Goal: Communication & Community: Ask a question

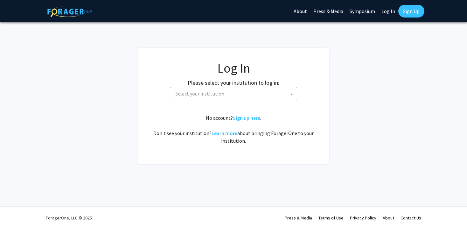
select select
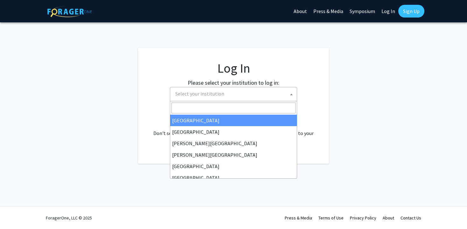
click at [258, 96] on span "Select your institution" at bounding box center [235, 93] width 124 height 13
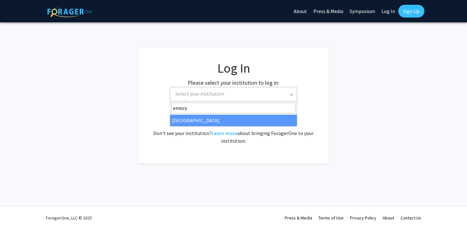
type input "emory"
select select "12"
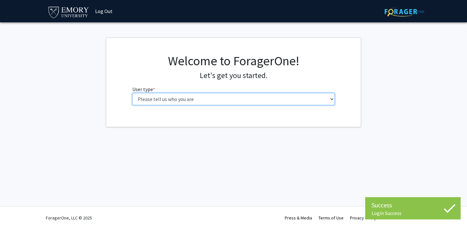
click at [141, 103] on select "Please tell us who you are Undergraduate Student Master's Student Doctoral Cand…" at bounding box center [233, 99] width 203 height 12
select select "1: undergrad"
click at [132, 93] on select "Please tell us who you are Undergraduate Student Master's Student Doctoral Cand…" at bounding box center [233, 99] width 203 height 12
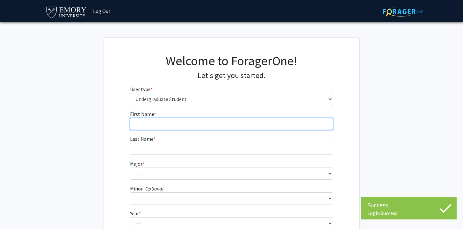
click at [173, 120] on input "First Name * required" at bounding box center [231, 124] width 203 height 12
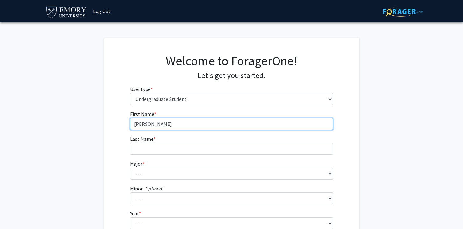
type input "[PERSON_NAME]"
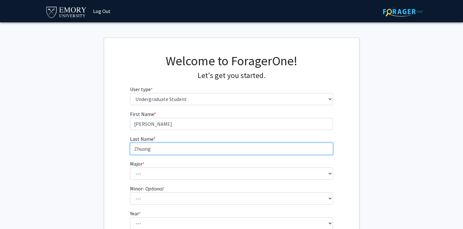
type input "Zhuang"
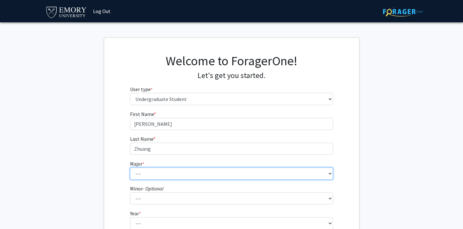
click at [170, 174] on select "--- Accounting African American Studies African Studies American Studies Analyt…" at bounding box center [231, 173] width 203 height 12
select select "12: 973"
click at [130, 167] on select "--- Accounting African American Studies African Studies American Studies Analyt…" at bounding box center [231, 173] width 203 height 12
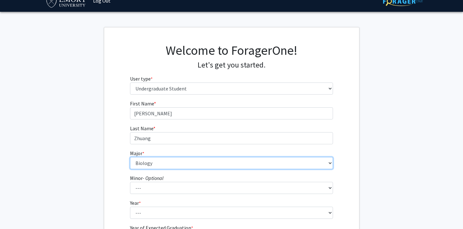
scroll to position [10, 0]
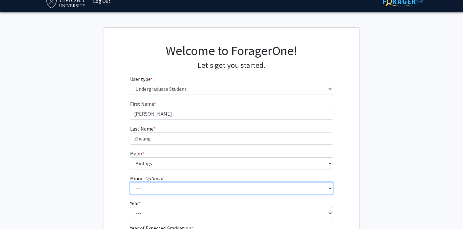
click at [180, 186] on select "--- African American Studies African Studies American Studies Ancient Mediterra…" at bounding box center [231, 188] width 203 height 12
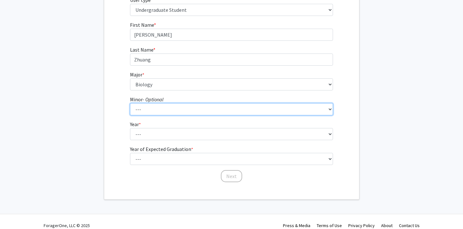
scroll to position [97, 0]
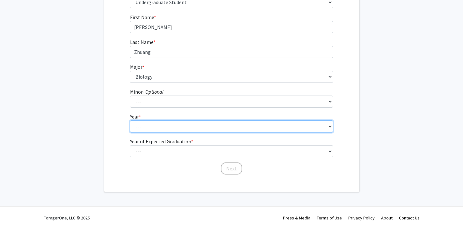
click at [162, 127] on select "--- First-year Sophomore Junior Senior Postbaccalaureate Certificate" at bounding box center [231, 126] width 203 height 12
select select "1: first-year"
click at [130, 120] on select "--- First-year Sophomore Junior Senior Postbaccalaureate Certificate" at bounding box center [231, 126] width 203 height 12
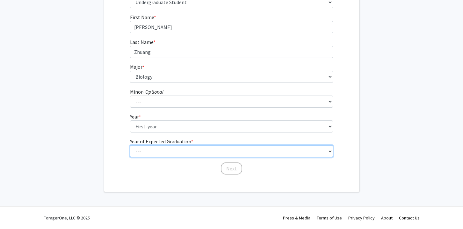
click at [172, 153] on select "--- 2025 2026 2027 2028 2029 2030 2031 2032 2033 2034" at bounding box center [231, 151] width 203 height 12
select select "5: 2029"
click at [130, 145] on select "--- 2025 2026 2027 2028 2029 2030 2031 2032 2033 2034" at bounding box center [231, 151] width 203 height 12
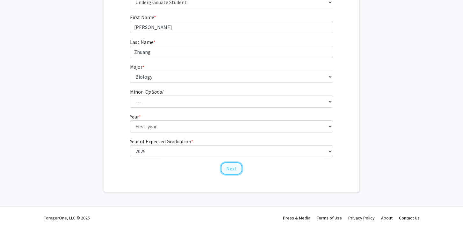
click at [228, 172] on button "Next" at bounding box center [231, 168] width 21 height 12
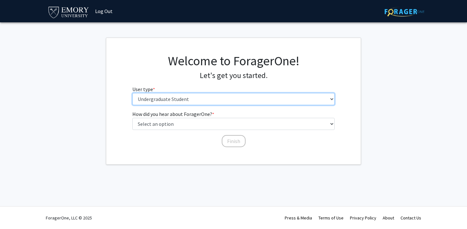
click at [197, 102] on select "Please tell us who you are Undergraduate Student Master's Student Doctoral Cand…" at bounding box center [233, 99] width 203 height 12
click at [132, 93] on select "Please tell us who you are Undergraduate Student Master's Student Doctoral Cand…" at bounding box center [233, 99] width 203 height 12
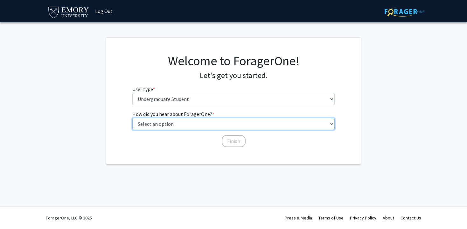
click at [192, 123] on select "Select an option Peer/student recommendation Faculty/staff recommendation Unive…" at bounding box center [233, 124] width 203 height 12
select select "3: university_website"
click at [132, 118] on select "Select an option Peer/student recommendation Faculty/staff recommendation Unive…" at bounding box center [233, 124] width 203 height 12
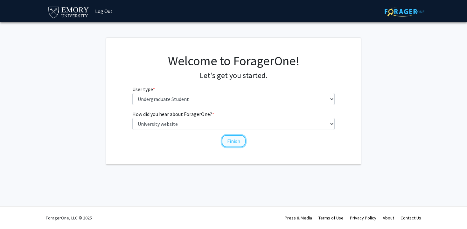
click at [223, 141] on button "Finish" at bounding box center [234, 141] width 24 height 12
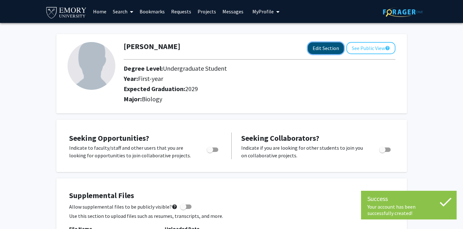
click at [321, 50] on button "Edit Section" at bounding box center [326, 48] width 36 height 12
select select "first-year"
select select "2029"
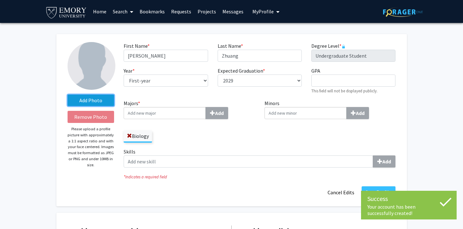
click at [108, 100] on label "Add Photo" at bounding box center [90, 100] width 47 height 11
click at [0, 0] on input "Add Photo" at bounding box center [0, 0] width 0 height 0
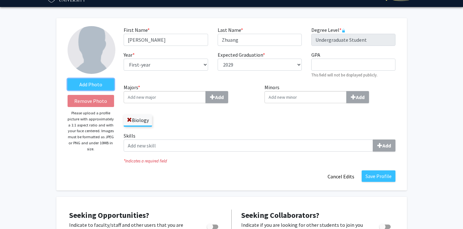
scroll to position [49, 0]
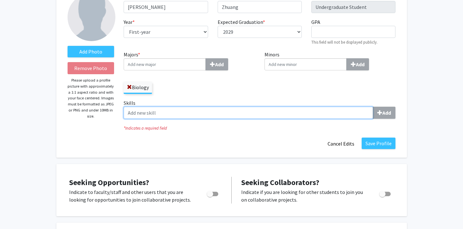
click at [183, 112] on input "Skills Add" at bounding box center [248, 113] width 249 height 12
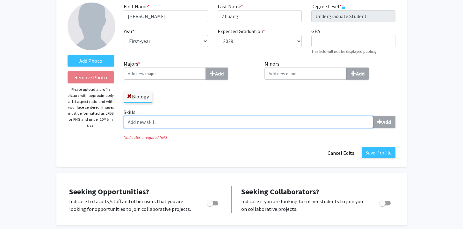
scroll to position [0, 0]
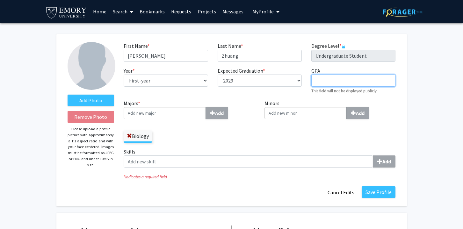
click at [330, 85] on input "GPA required" at bounding box center [353, 80] width 84 height 12
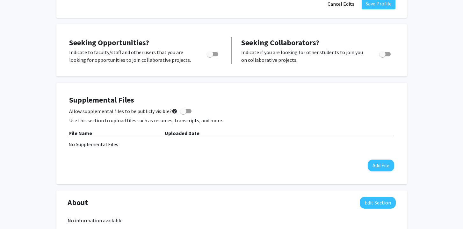
scroll to position [204, 0]
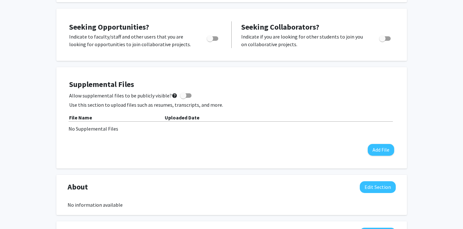
click at [183, 95] on span at bounding box center [183, 95] width 6 height 6
click at [183, 98] on input "Allow supplemental files to be publicly visible? help" at bounding box center [183, 98] width 0 height 0
checkbox input "true"
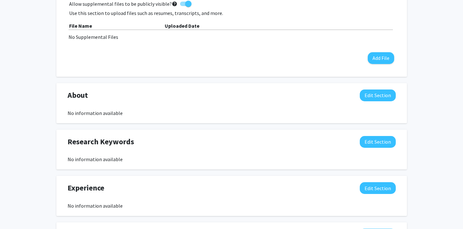
scroll to position [297, 0]
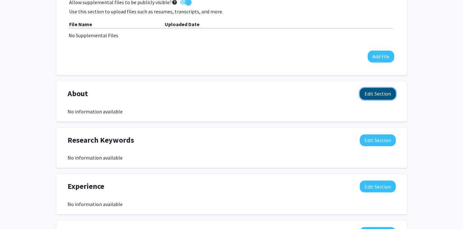
click at [365, 94] on button "Edit Section" at bounding box center [377, 94] width 36 height 12
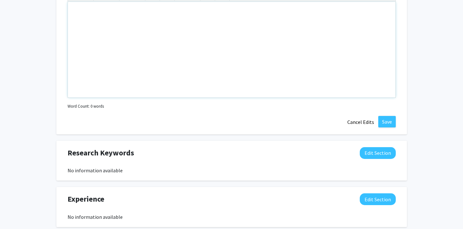
scroll to position [483, 0]
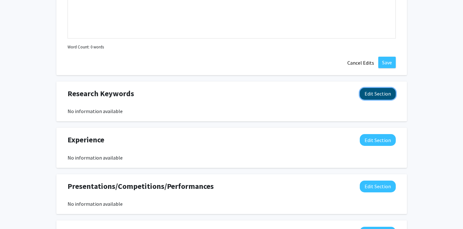
click at [380, 94] on button "Edit Section" at bounding box center [377, 94] width 36 height 12
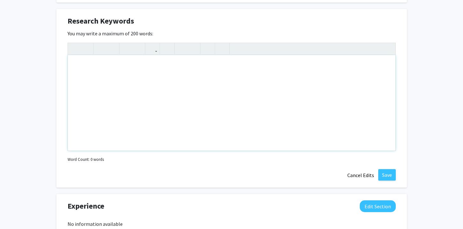
scroll to position [555, 0]
click at [303, 72] on div "Note to users with screen readers: Please deactivate our accessibility plugin f…" at bounding box center [231, 104] width 327 height 96
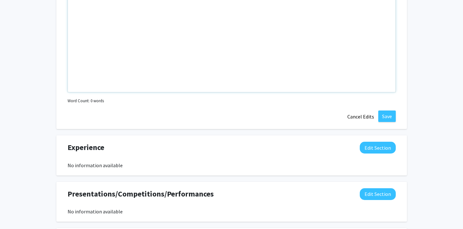
scroll to position [689, 0]
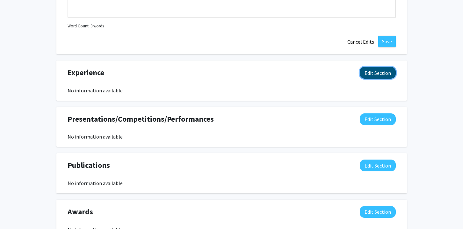
click at [387, 74] on button "Edit Section" at bounding box center [377, 73] width 36 height 12
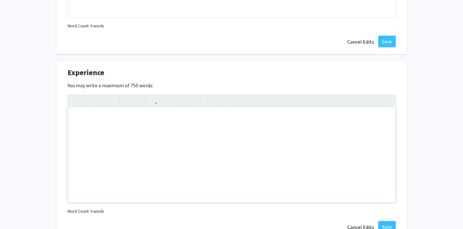
click at [281, 115] on div "Note to users with screen readers: Please deactivate our accessibility plugin f…" at bounding box center [231, 155] width 327 height 96
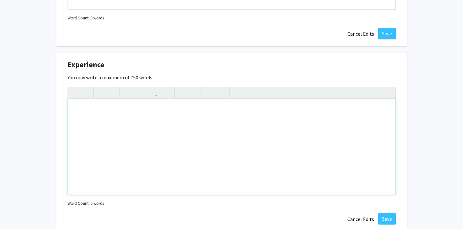
scroll to position [705, 0]
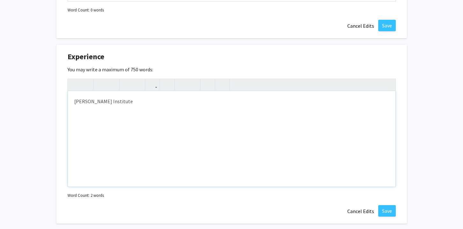
type textarea "[PERSON_NAME] Institute&nbsp;"
click at [364, 212] on button "Cancel Edits" at bounding box center [360, 211] width 35 height 12
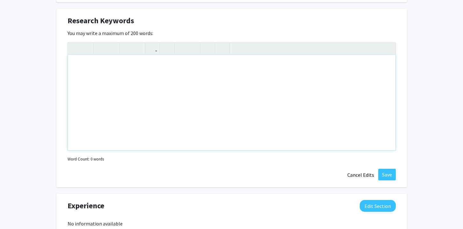
scroll to position [555, 0]
click at [355, 175] on button "Cancel Edits" at bounding box center [360, 175] width 35 height 12
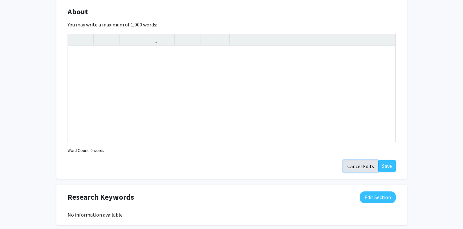
click at [356, 164] on button "Cancel Edits" at bounding box center [360, 166] width 35 height 12
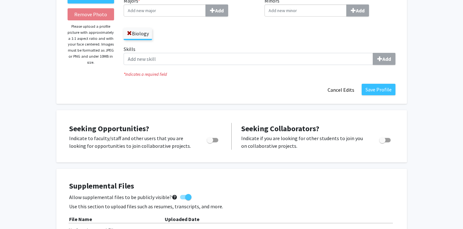
scroll to position [103, 0]
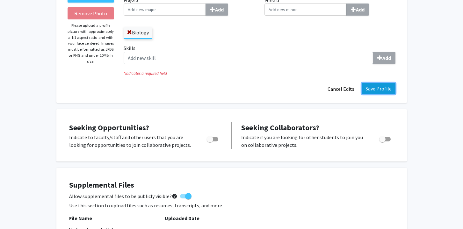
click at [373, 89] on button "Save Profile" at bounding box center [378, 88] width 34 height 11
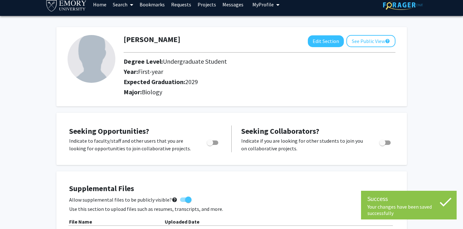
scroll to position [0, 0]
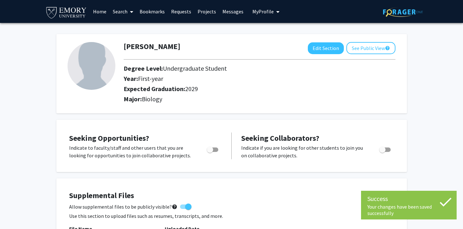
click at [117, 9] on link "Search" at bounding box center [123, 11] width 27 height 22
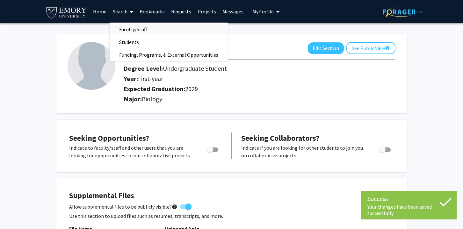
click at [142, 27] on span "Faculty/Staff" at bounding box center [133, 29] width 47 height 13
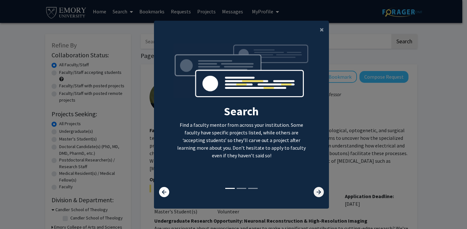
click at [315, 194] on icon at bounding box center [319, 192] width 10 height 10
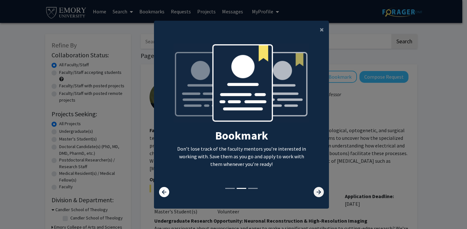
click at [315, 194] on icon at bounding box center [319, 192] width 10 height 10
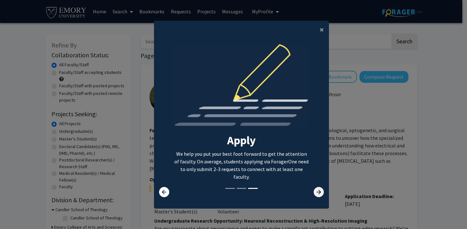
click at [315, 194] on icon at bounding box center [319, 192] width 10 height 10
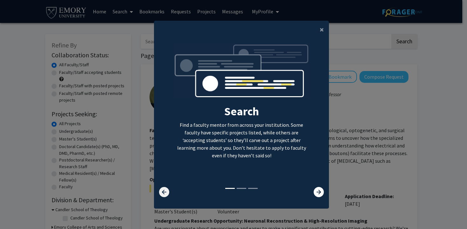
click at [163, 190] on icon at bounding box center [164, 192] width 10 height 10
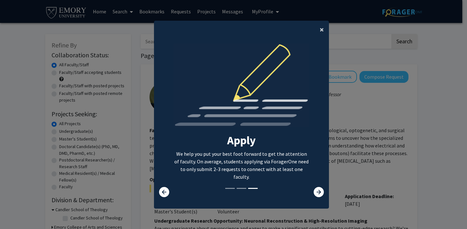
click at [322, 31] on span "×" at bounding box center [322, 30] width 4 height 10
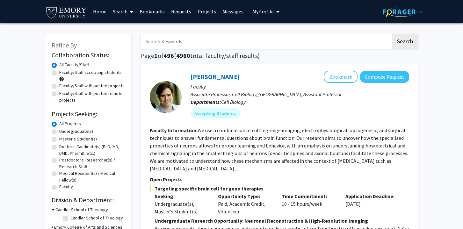
click at [59, 133] on label "Undergraduate(s)" at bounding box center [76, 131] width 34 height 7
click at [59, 132] on input "Undergraduate(s)" at bounding box center [61, 130] width 4 height 4
radio input "true"
click at [59, 73] on label "Faculty/Staff accepting students" at bounding box center [90, 72] width 62 height 7
click at [59, 73] on input "Faculty/Staff accepting students" at bounding box center [61, 71] width 4 height 4
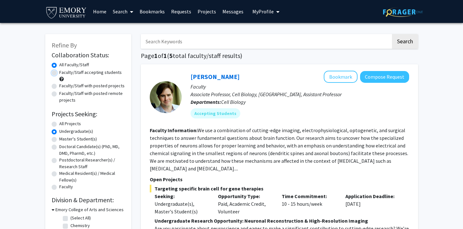
radio input "true"
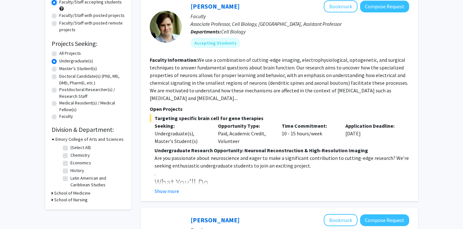
scroll to position [71, 0]
click at [70, 156] on label "Chemistry" at bounding box center [79, 155] width 19 height 7
click at [70, 156] on input "Chemistry" at bounding box center [72, 154] width 4 height 4
checkbox input "true"
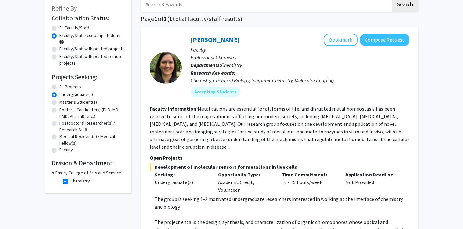
scroll to position [37, 0]
click at [70, 180] on label "Chemistry" at bounding box center [79, 181] width 19 height 7
click at [70, 180] on input "Chemistry" at bounding box center [72, 180] width 4 height 4
checkbox input "false"
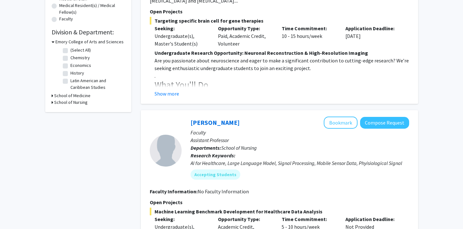
scroll to position [137, 0]
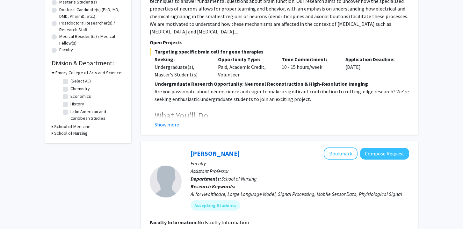
click at [71, 127] on h3 "School of Medicine" at bounding box center [72, 126] width 36 height 7
click at [70, 135] on label "Cell Biology" at bounding box center [81, 134] width 22 height 7
click at [70, 135] on input "Cell Biology" at bounding box center [72, 133] width 4 height 4
checkbox input "true"
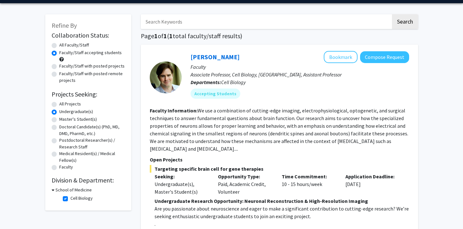
scroll to position [51, 0]
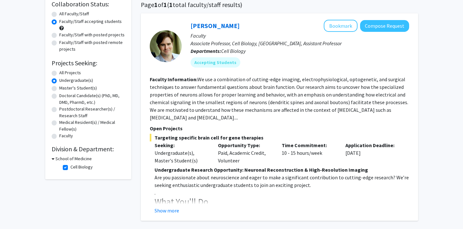
click at [171, 209] on button "Show more" at bounding box center [166, 211] width 25 height 8
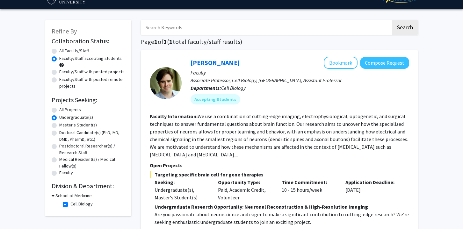
scroll to position [0, 0]
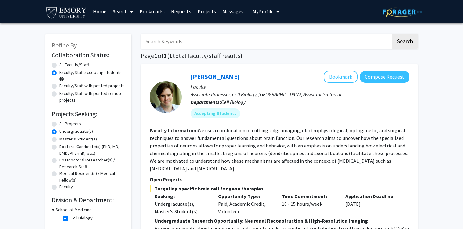
click at [70, 124] on label "All Projects" at bounding box center [70, 123] width 22 height 7
click at [63, 124] on input "All Projects" at bounding box center [61, 122] width 4 height 4
radio input "true"
click at [83, 64] on label "All Faculty/Staff" at bounding box center [74, 64] width 30 height 7
click at [63, 64] on input "All Faculty/Staff" at bounding box center [61, 63] width 4 height 4
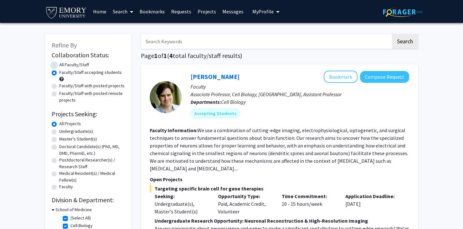
radio input "true"
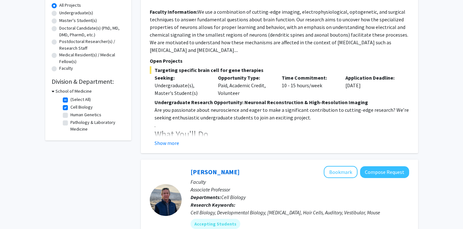
scroll to position [118, 0]
click at [70, 107] on label "Cell Biology" at bounding box center [81, 107] width 22 height 7
click at [70, 107] on input "Cell Biology" at bounding box center [72, 106] width 4 height 4
checkbox input "false"
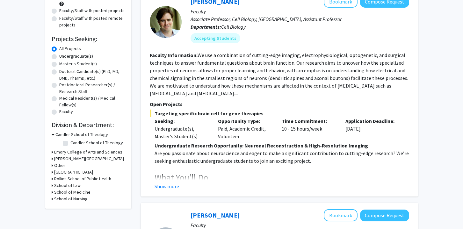
scroll to position [81, 0]
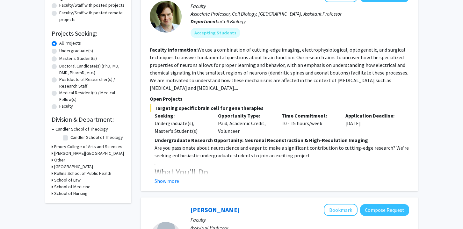
click at [74, 187] on h3 "School of Medicine" at bounding box center [72, 186] width 36 height 7
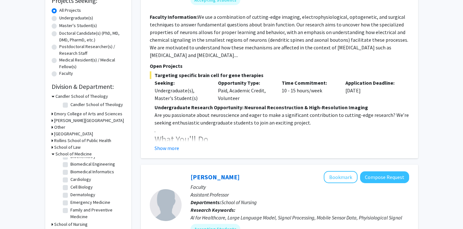
scroll to position [20, 0]
click at [70, 189] on label "Cell Biology" at bounding box center [81, 188] width 22 height 7
click at [70, 189] on input "Cell Biology" at bounding box center [72, 187] width 4 height 4
checkbox input "true"
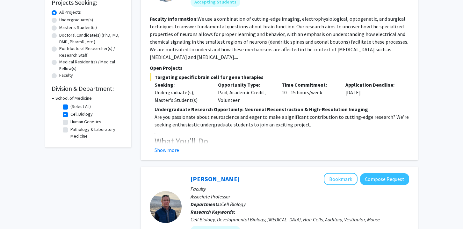
scroll to position [111, 0]
click at [166, 150] on button "Show more" at bounding box center [166, 150] width 25 height 8
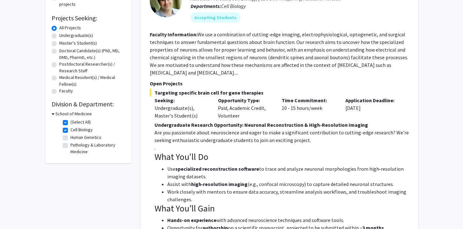
scroll to position [96, 0]
click at [70, 130] on label "Cell Biology" at bounding box center [81, 130] width 22 height 7
click at [70, 130] on input "Cell Biology" at bounding box center [72, 129] width 4 height 4
checkbox input "false"
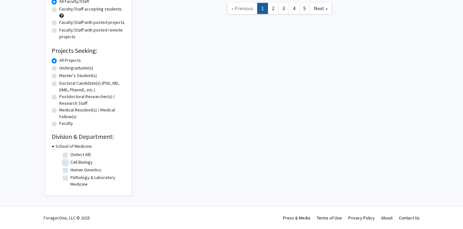
checkbox input "false"
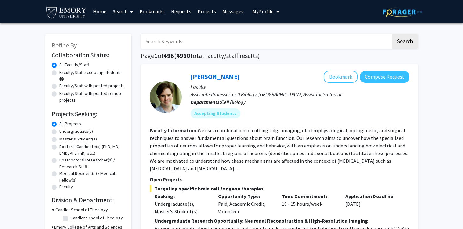
click at [100, 11] on link "Home" at bounding box center [100, 11] width 20 height 22
click at [62, 9] on img at bounding box center [66, 12] width 42 height 14
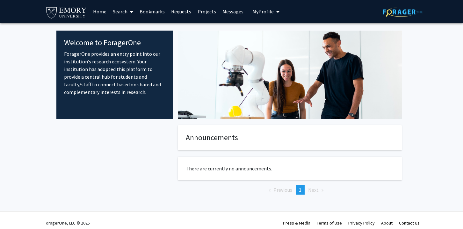
click at [262, 14] on span "My Profile" at bounding box center [262, 11] width 21 height 6
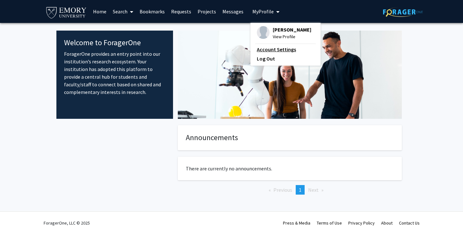
click at [267, 48] on link "Account Settings" at bounding box center [285, 50] width 57 height 8
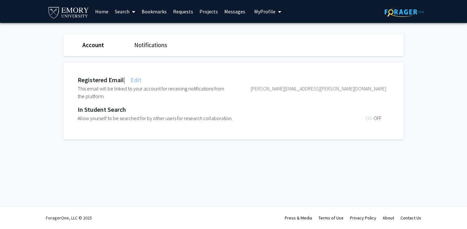
click at [137, 80] on span "Edit" at bounding box center [135, 80] width 12 height 8
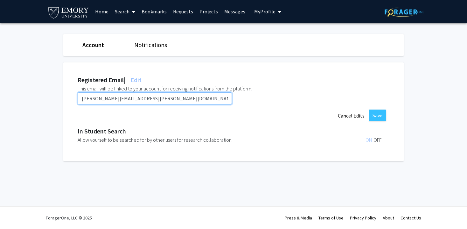
drag, startPoint x: 166, startPoint y: 99, endPoint x: 162, endPoint y: 98, distance: 3.9
click at [162, 98] on input "[PERSON_NAME][EMAIL_ADDRESS][PERSON_NAME][DOMAIN_NAME]" at bounding box center [155, 98] width 154 height 12
drag, startPoint x: 110, startPoint y: 98, endPoint x: 84, endPoint y: 100, distance: 26.2
click at [84, 100] on input "[PERSON_NAME][EMAIL_ADDRESS][PERSON_NAME][DOMAIN_NAME]" at bounding box center [155, 98] width 154 height 12
type input "[EMAIL_ADDRESS][DOMAIN_NAME]"
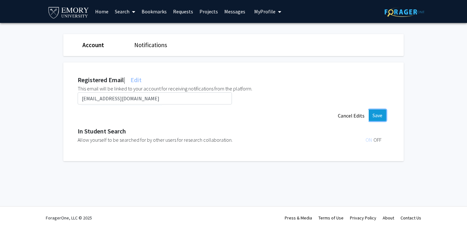
click at [377, 112] on button "Save" at bounding box center [378, 115] width 18 height 11
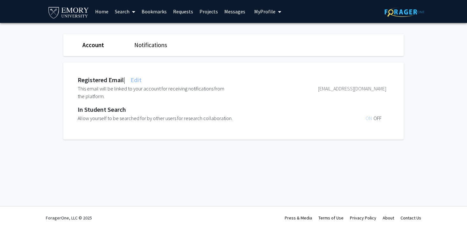
click at [266, 10] on span "My Profile" at bounding box center [264, 11] width 21 height 6
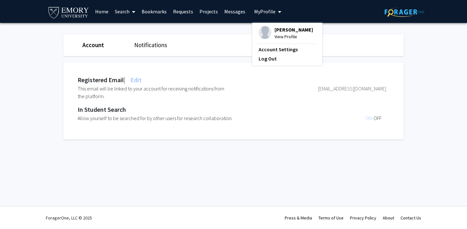
click at [281, 35] on span "View Profile" at bounding box center [294, 36] width 39 height 7
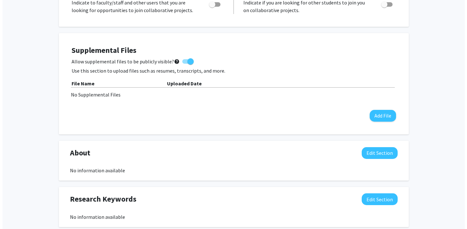
scroll to position [146, 0]
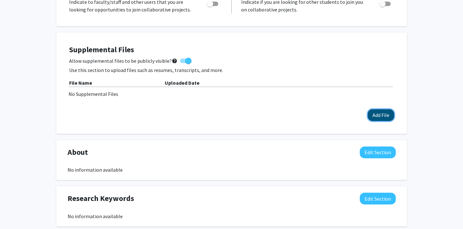
click at [385, 113] on button "Add File" at bounding box center [380, 115] width 26 height 12
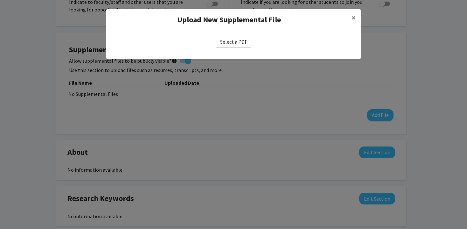
click at [241, 42] on label "Select a PDF" at bounding box center [233, 42] width 35 height 12
click at [0, 0] on input "Select a PDF" at bounding box center [0, 0] width 0 height 0
click at [235, 44] on label "Select a PDF" at bounding box center [233, 42] width 35 height 12
click at [0, 0] on input "Select a PDF" at bounding box center [0, 0] width 0 height 0
click at [237, 41] on label "Select a PDF" at bounding box center [233, 42] width 35 height 12
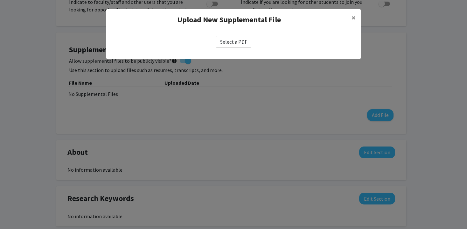
click at [0, 0] on input "Select a PDF" at bounding box center [0, 0] width 0 height 0
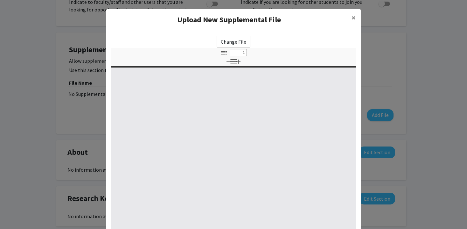
select select "custom"
type input "0"
select select "custom"
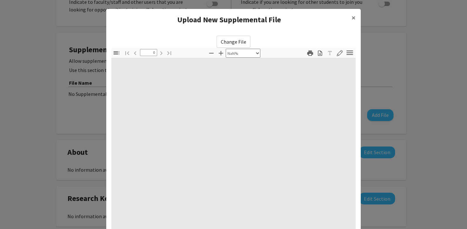
type input "1"
select select "auto"
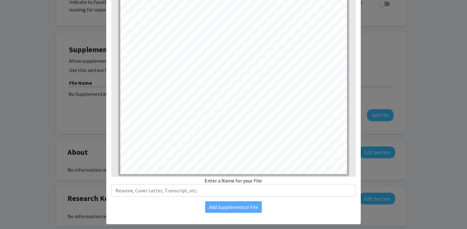
scroll to position [73, 0]
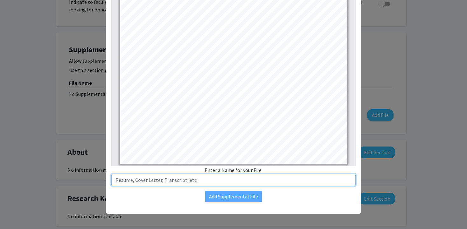
click at [201, 183] on input "text" at bounding box center [233, 180] width 244 height 12
type input "Resume"
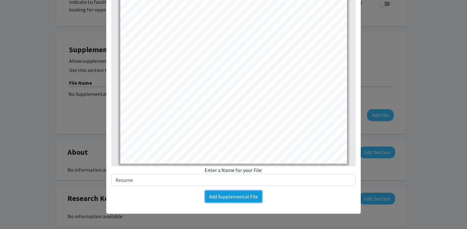
click at [234, 197] on button "Add Supplemental File" at bounding box center [233, 196] width 57 height 11
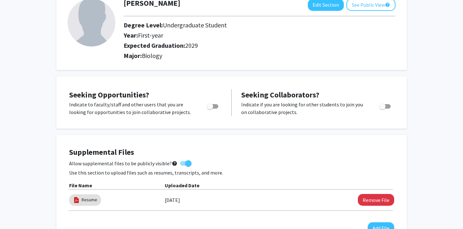
scroll to position [0, 0]
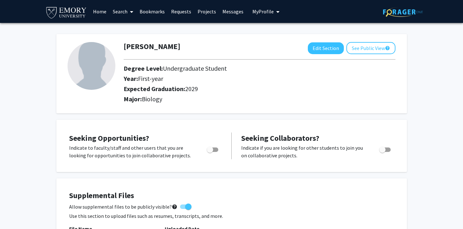
click at [204, 11] on link "Projects" at bounding box center [206, 11] width 25 height 22
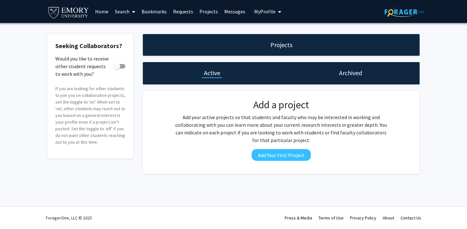
click at [122, 11] on link "Search" at bounding box center [125, 11] width 27 height 22
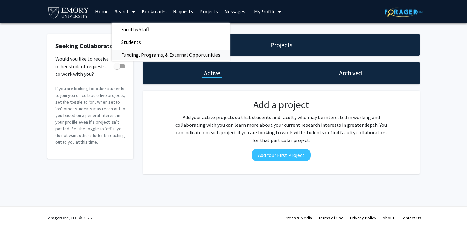
click at [131, 54] on span "Funding, Programs, & External Opportunities" at bounding box center [171, 54] width 118 height 13
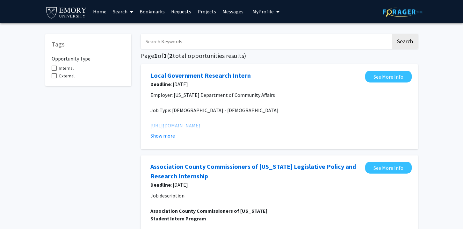
click at [129, 15] on span at bounding box center [130, 12] width 6 height 22
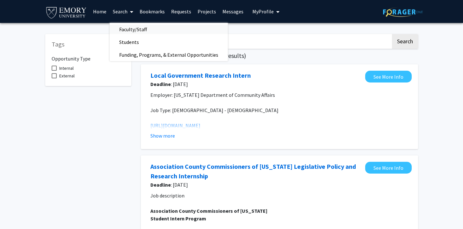
click at [130, 30] on span "Faculty/Staff" at bounding box center [133, 29] width 47 height 13
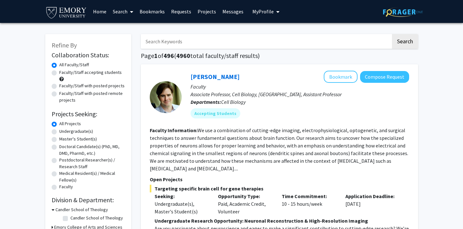
click at [100, 85] on label "Faculty/Staff with posted projects" at bounding box center [91, 85] width 65 height 7
click at [63, 85] on input "Faculty/Staff with posted projects" at bounding box center [61, 84] width 4 height 4
radio input "true"
click at [94, 74] on label "Faculty/Staff accepting students" at bounding box center [90, 72] width 62 height 7
click at [63, 73] on input "Faculty/Staff accepting students" at bounding box center [61, 71] width 4 height 4
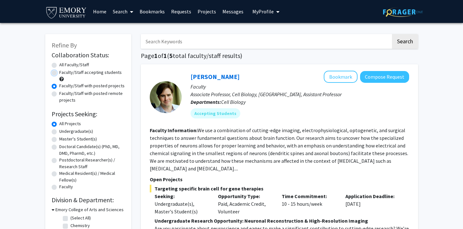
radio input "true"
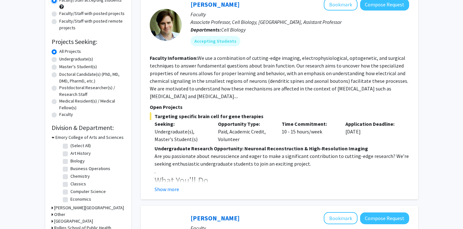
scroll to position [161, 0]
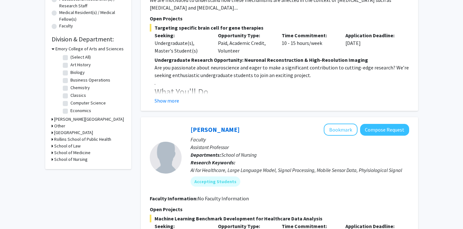
click at [68, 74] on fg-checkbox "Biology Biology" at bounding box center [93, 73] width 60 height 8
click at [70, 86] on label "Chemistry" at bounding box center [79, 87] width 19 height 7
click at [70, 86] on input "Chemistry" at bounding box center [72, 86] width 4 height 4
checkbox input "true"
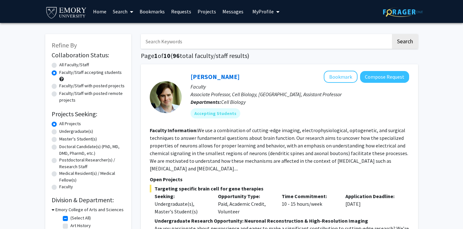
checkbox input "true"
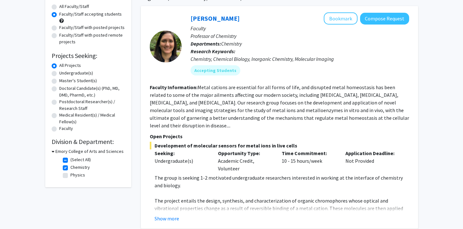
scroll to position [70, 0]
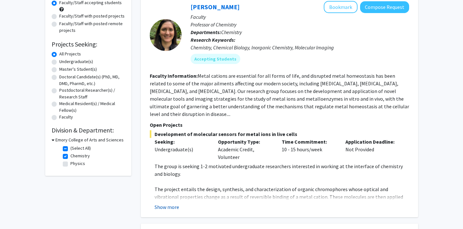
click at [167, 203] on button "Show more" at bounding box center [166, 207] width 25 height 8
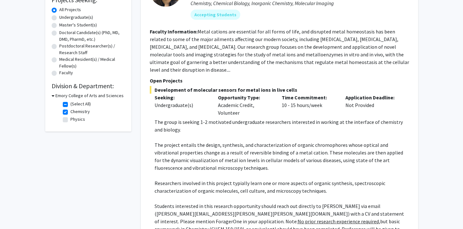
scroll to position [120, 0]
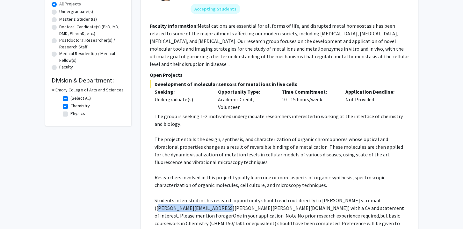
drag, startPoint x: 215, startPoint y: 200, endPoint x: 156, endPoint y: 201, distance: 58.9
click at [156, 201] on p "Students interested in this research opportunity should reach out directly to […" at bounding box center [281, 215] width 254 height 38
copy p "[PERSON_NAME][EMAIL_ADDRESS][PERSON_NAME][PERSON_NAME][DOMAIN_NAME]"
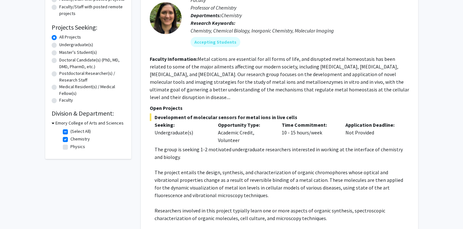
scroll to position [137, 0]
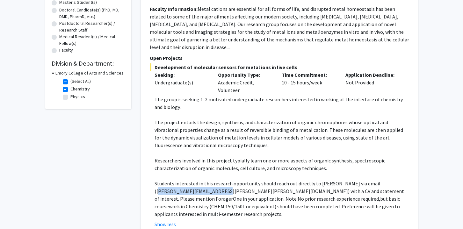
drag, startPoint x: 287, startPoint y: 60, endPoint x: 154, endPoint y: 63, distance: 132.8
click at [154, 63] on span "Development of molecular sensors for metal ions in live cells" at bounding box center [279, 67] width 259 height 8
copy span "Development of molecular sensors for metal ions in live cells"
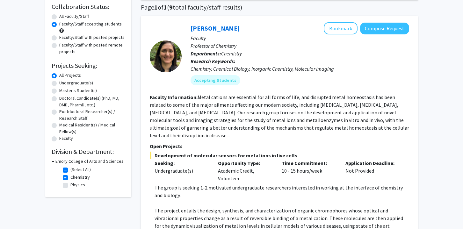
scroll to position [49, 0]
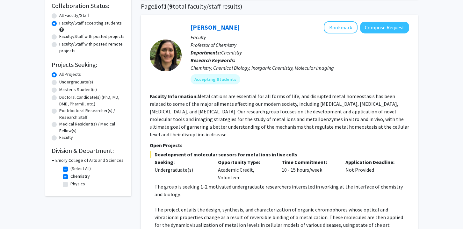
click at [70, 176] on label "Chemistry" at bounding box center [79, 176] width 19 height 7
click at [70, 176] on input "Chemistry" at bounding box center [72, 175] width 4 height 4
checkbox input "false"
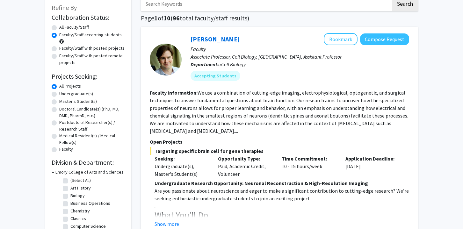
scroll to position [55, 0]
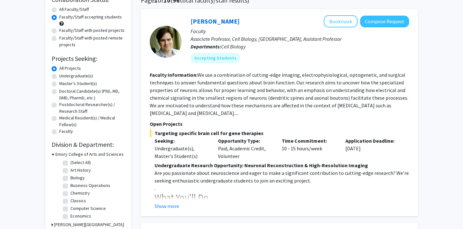
click at [70, 177] on label "Biology" at bounding box center [77, 177] width 14 height 7
click at [70, 177] on input "Biology" at bounding box center [72, 176] width 4 height 4
checkbox input "true"
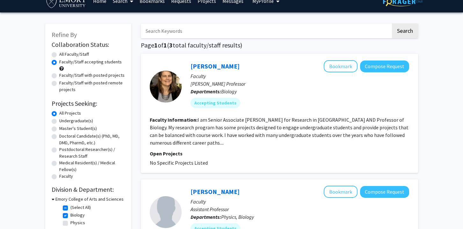
scroll to position [16, 0]
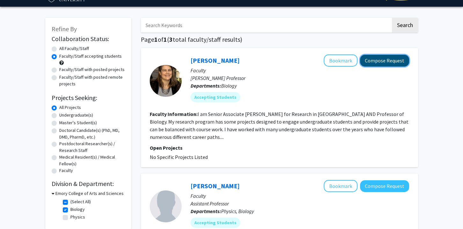
click at [366, 63] on button "Compose Request" at bounding box center [384, 61] width 49 height 12
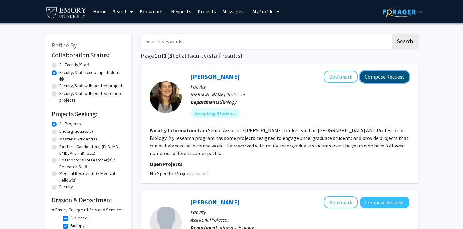
click at [396, 81] on button "Compose Request" at bounding box center [384, 77] width 49 height 12
click at [389, 76] on button "Compose Request" at bounding box center [384, 77] width 49 height 12
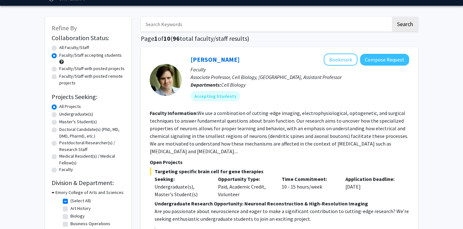
checkbox input "true"
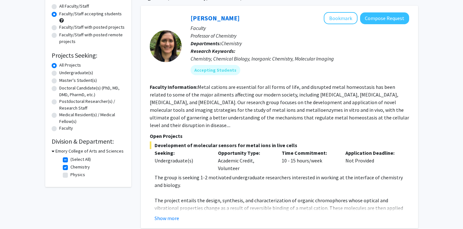
scroll to position [72, 0]
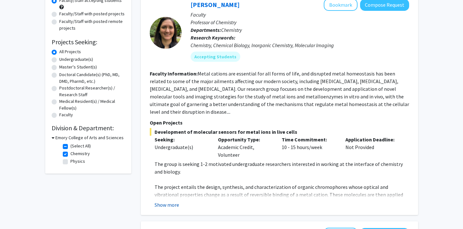
click at [169, 201] on button "Show more" at bounding box center [166, 205] width 25 height 8
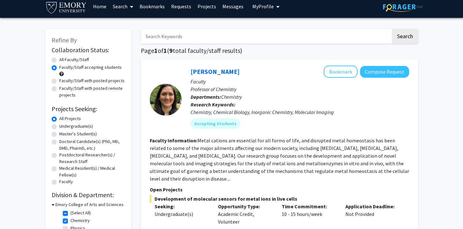
scroll to position [0, 0]
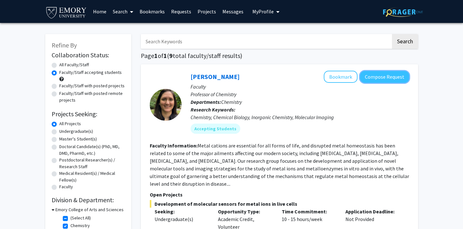
click at [371, 74] on button "Compose Request" at bounding box center [384, 77] width 49 height 12
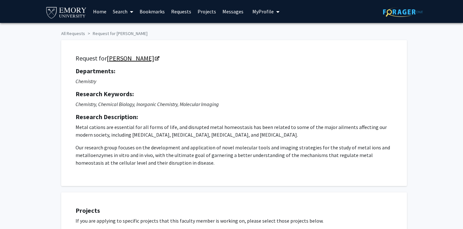
click at [149, 59] on link "[PERSON_NAME]" at bounding box center [133, 58] width 52 height 8
click at [118, 15] on link "Search" at bounding box center [123, 11] width 27 height 22
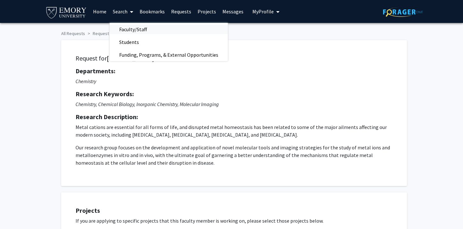
click at [119, 28] on span "Faculty/Staff" at bounding box center [133, 29] width 47 height 13
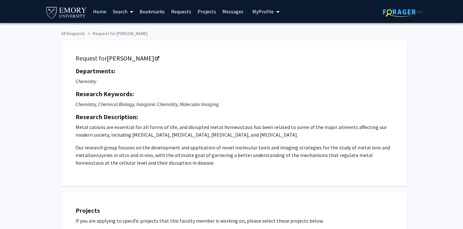
click at [122, 14] on link "Search" at bounding box center [123, 11] width 27 height 22
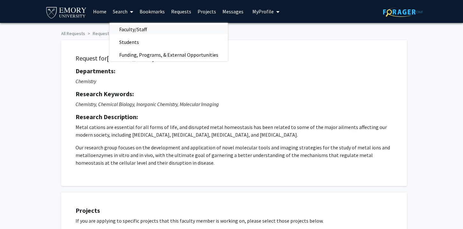
click at [116, 27] on span "Faculty/Staff" at bounding box center [133, 29] width 47 height 13
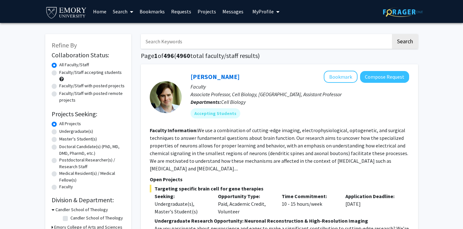
click at [65, 74] on label "Faculty/Staff accepting students" at bounding box center [90, 72] width 62 height 7
click at [63, 73] on input "Faculty/Staff accepting students" at bounding box center [61, 71] width 4 height 4
radio input "true"
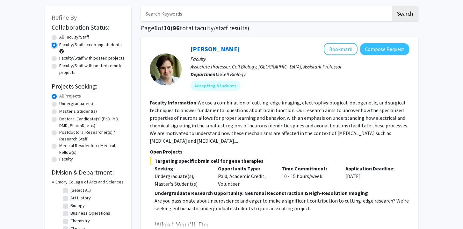
scroll to position [106, 0]
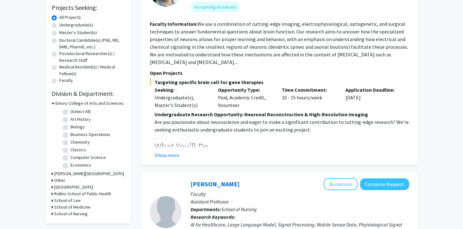
click at [77, 128] on label "Biology" at bounding box center [77, 127] width 14 height 7
click at [74, 128] on input "Biology" at bounding box center [72, 126] width 4 height 4
checkbox input "true"
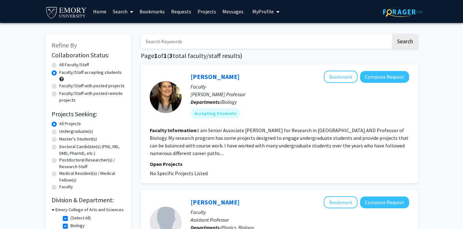
click at [203, 80] on link "[PERSON_NAME]" at bounding box center [214, 77] width 49 height 8
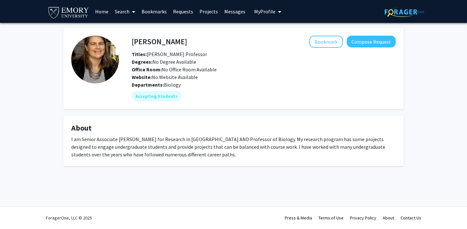
click at [122, 13] on link "Search" at bounding box center [125, 11] width 27 height 22
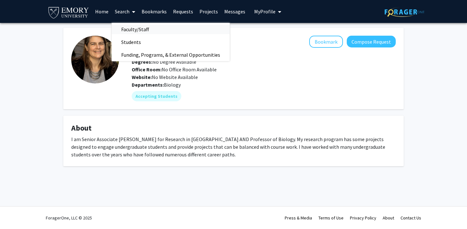
click at [128, 28] on span "Faculty/Staff" at bounding box center [135, 29] width 47 height 13
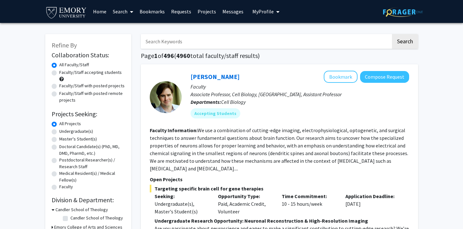
click at [69, 71] on label "Faculty/Staff accepting students" at bounding box center [90, 72] width 62 height 7
click at [63, 71] on input "Faculty/Staff accepting students" at bounding box center [61, 71] width 4 height 4
radio input "true"
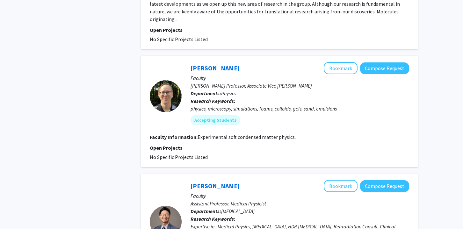
scroll to position [1768, 0]
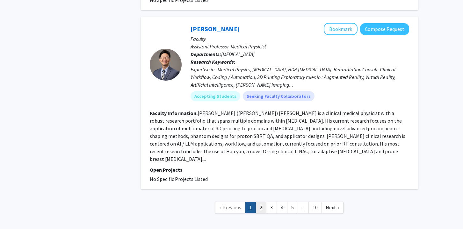
click at [263, 202] on link "2" at bounding box center [260, 207] width 11 height 11
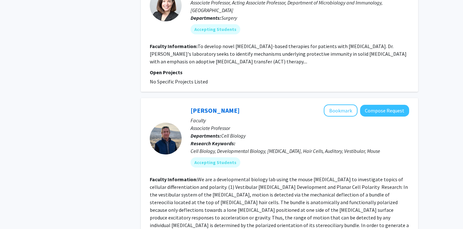
scroll to position [964, 0]
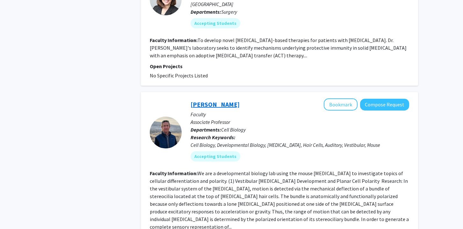
click at [198, 100] on link "[PERSON_NAME]" at bounding box center [214, 104] width 49 height 8
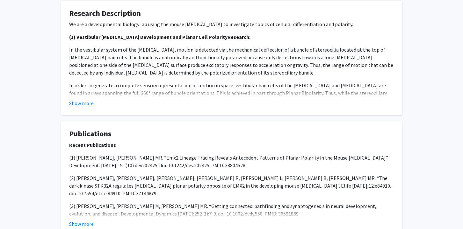
scroll to position [236, 0]
click at [87, 103] on button "Show more" at bounding box center [81, 104] width 25 height 8
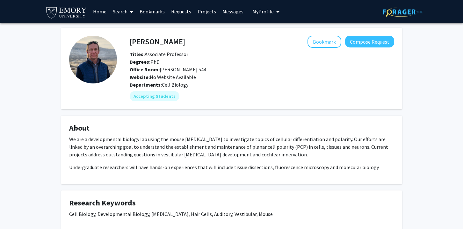
scroll to position [0, 0]
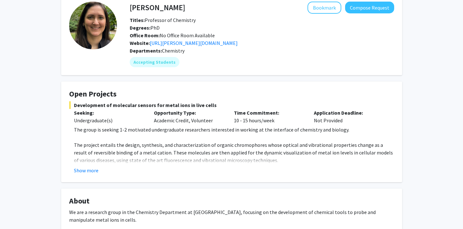
scroll to position [28, 0]
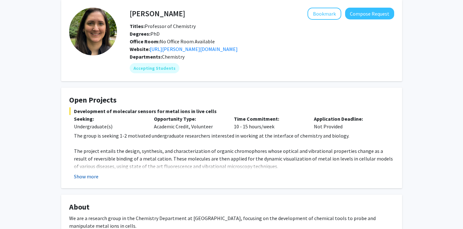
click at [91, 177] on button "Show more" at bounding box center [86, 177] width 25 height 8
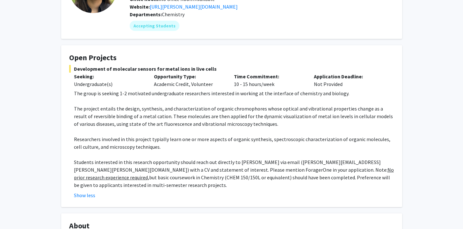
scroll to position [0, 0]
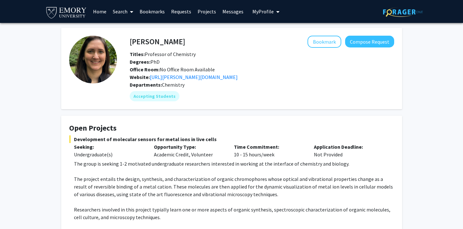
drag, startPoint x: 248, startPoint y: 35, endPoint x: 243, endPoint y: 33, distance: 5.1
click at [96, 11] on link "Home" at bounding box center [100, 11] width 20 height 22
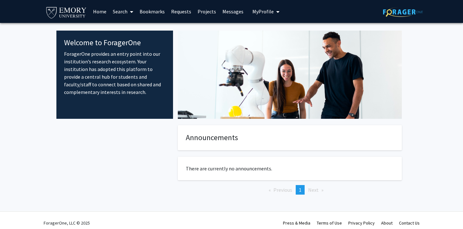
click at [121, 11] on link "Search" at bounding box center [123, 11] width 27 height 22
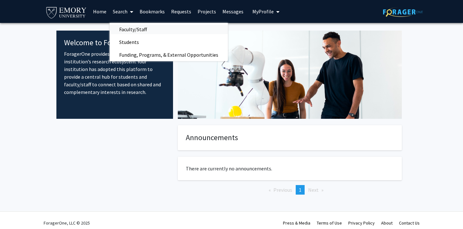
click at [129, 27] on span "Faculty/Staff" at bounding box center [133, 29] width 47 height 13
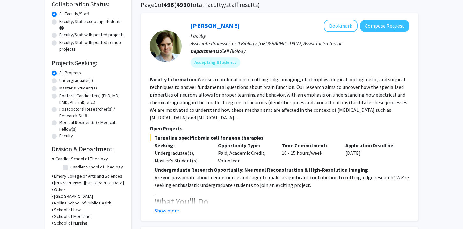
scroll to position [44, 0]
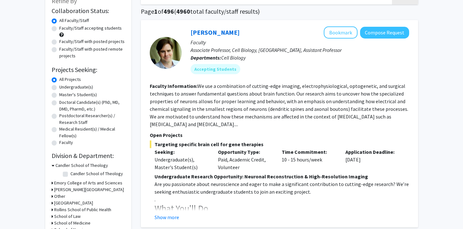
click at [80, 29] on label "Faculty/Staff accepting students" at bounding box center [90, 28] width 62 height 7
click at [63, 29] on input "Faculty/Staff accepting students" at bounding box center [61, 27] width 4 height 4
radio input "true"
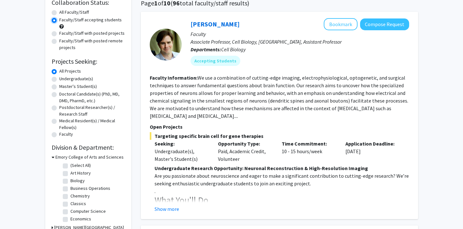
scroll to position [53, 0]
click at [76, 181] on label "Biology" at bounding box center [77, 180] width 14 height 7
click at [74, 181] on input "Biology" at bounding box center [72, 179] width 4 height 4
checkbox input "true"
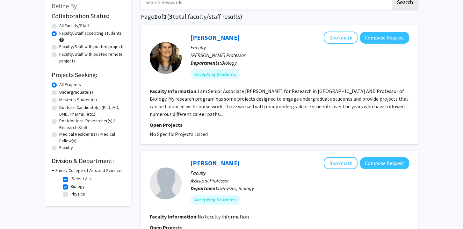
scroll to position [40, 0]
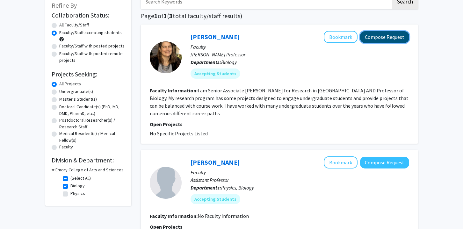
click at [396, 36] on button "Compose Request" at bounding box center [384, 37] width 49 height 12
click at [386, 39] on button "Compose Request" at bounding box center [384, 37] width 49 height 12
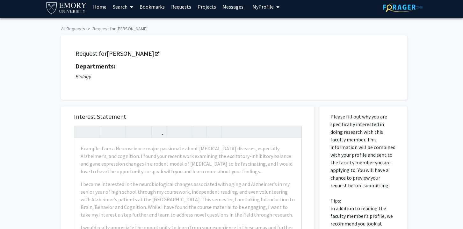
scroll to position [12, 0]
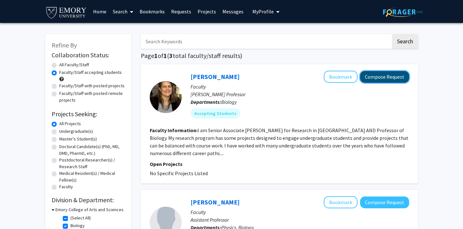
click at [381, 76] on button "Compose Request" at bounding box center [384, 77] width 49 height 12
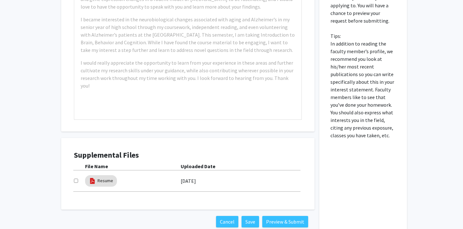
scroll to position [200, 0]
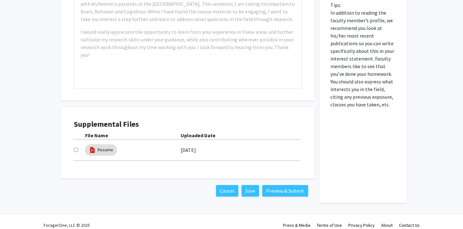
click at [75, 151] on input "checkbox" at bounding box center [76, 150] width 4 height 4
checkbox input "true"
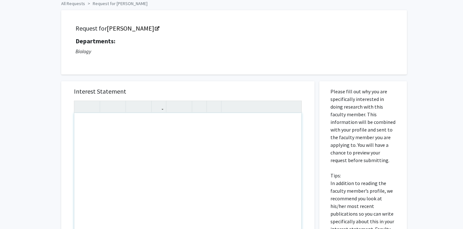
scroll to position [130, 0]
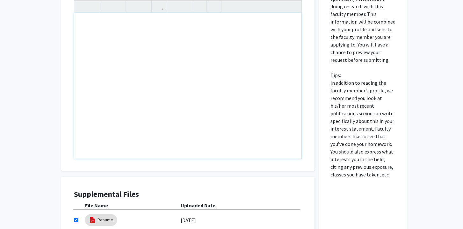
click at [158, 95] on div "Note to users with screen readers: Please press Alt+0 or Option+0 to deactivate…" at bounding box center [187, 86] width 227 height 146
paste div "Note to users with screen readers: Please press Alt+0 or Option+0 to deactivate…"
type textarea "<p>Dear Professor Buccella,</p><br><p>Hello! my name is Justin Zhuang, a first …"
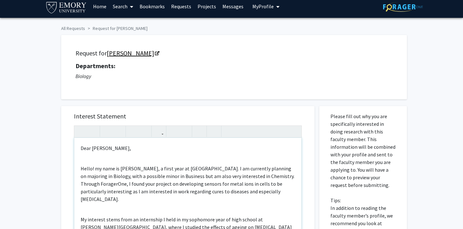
scroll to position [0, 0]
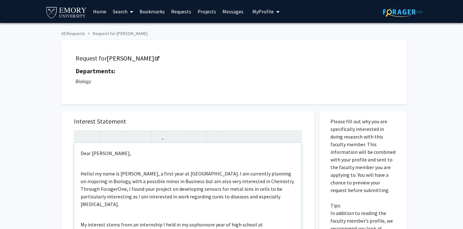
drag, startPoint x: 130, startPoint y: 153, endPoint x: 113, endPoint y: 154, distance: 16.9
click at [113, 154] on p "Dear Professor Buccella," at bounding box center [188, 153] width 214 height 8
click at [107, 161] on div "Dear Professor Corbett, Hello! my name is Justin Zhuang, a first year at Emory …" at bounding box center [187, 216] width 227 height 146
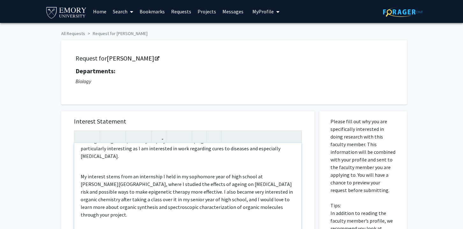
scroll to position [37, 0]
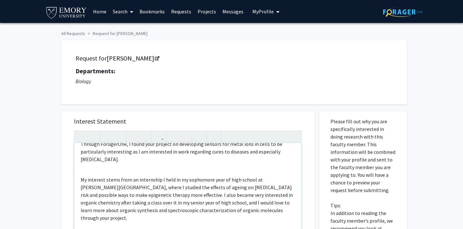
click at [89, 163] on div "Dear Professor Corbett, Hello! my name is Justin Zhuang, a first year at Emory …" at bounding box center [187, 216] width 227 height 146
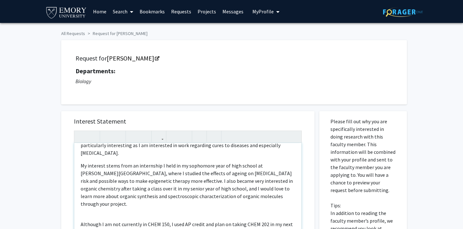
click at [94, 200] on div "Dear Professor Corbett, Hello! my name is Justin Zhuang, a first year at Emory …" at bounding box center [187, 216] width 227 height 146
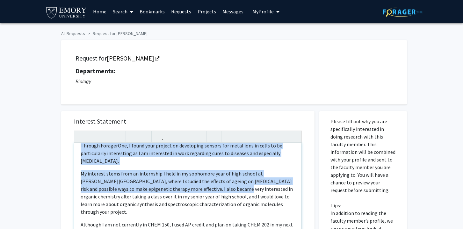
scroll to position [30, 0]
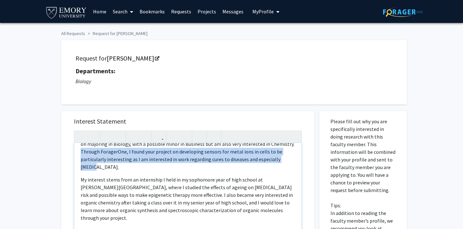
drag, startPoint x: 81, startPoint y: 181, endPoint x: 292, endPoint y: 160, distance: 211.7
click at [292, 160] on div "Dear Professor Corbett, Hello! my name is Justin Zhuang, a first year at Emory …" at bounding box center [187, 216] width 227 height 146
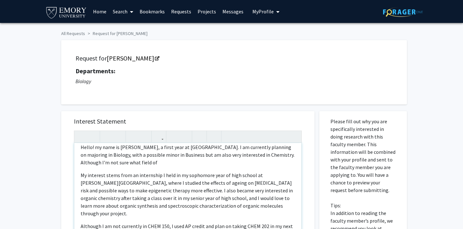
scroll to position [11, 0]
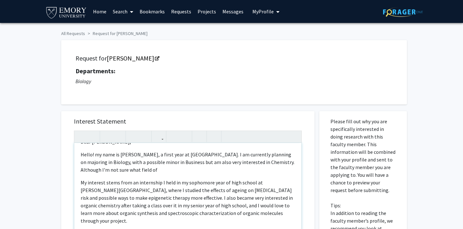
click at [121, 164] on p "Hello! my name is Justin Zhuang, a first year at Emory University. I am current…" at bounding box center [188, 162] width 214 height 23
click at [218, 168] on p "Hello! my name is Justin Zhuang, a first year at Emory University. I am current…" at bounding box center [188, 162] width 214 height 23
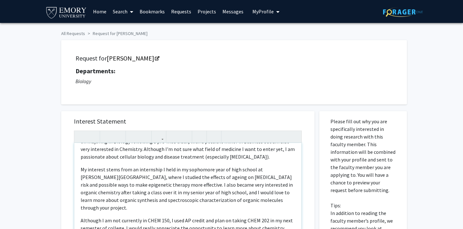
scroll to position [33, 0]
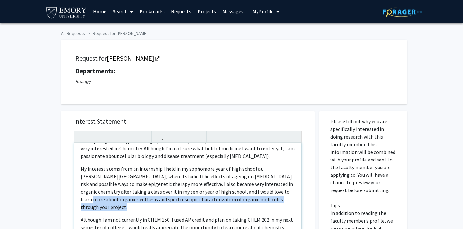
drag, startPoint x: 268, startPoint y: 199, endPoint x: 247, endPoint y: 195, distance: 22.1
click at [247, 195] on p "My interest stems from an internship I held in my sophomore year of high school…" at bounding box center [188, 188] width 214 height 46
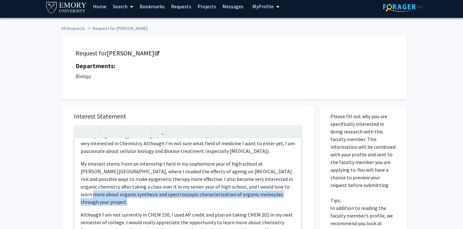
scroll to position [5, 0]
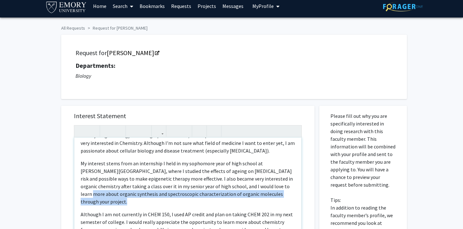
click at [276, 195] on p "My interest stems from an internship I held in my sophomore year of high school…" at bounding box center [188, 182] width 214 height 46
drag, startPoint x: 276, startPoint y: 195, endPoint x: 235, endPoint y: 186, distance: 41.8
click at [235, 186] on p "My interest stems from an internship I held in my sophomore year of high school…" at bounding box center [188, 182] width 214 height 46
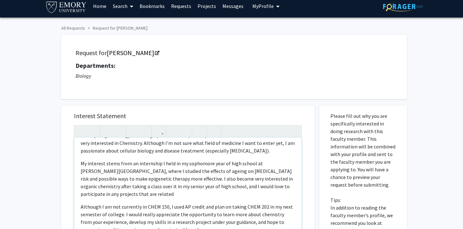
drag, startPoint x: 121, startPoint y: 193, endPoint x: 191, endPoint y: 184, distance: 71.2
click at [191, 184] on p "My interest stems from an internship I held in my sophomore year of high school…" at bounding box center [188, 178] width 214 height 38
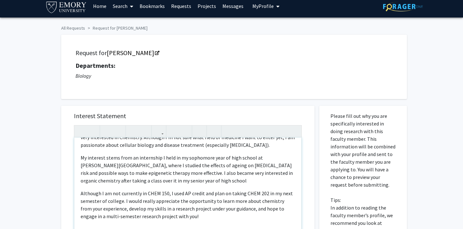
scroll to position [40, 0]
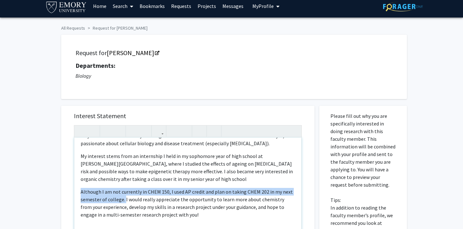
drag, startPoint x: 124, startPoint y: 200, endPoint x: 80, endPoint y: 192, distance: 44.7
click at [80, 192] on div "Dear Professor Corbett, Hello! my name is Justin Zhuang, a first year at Emory …" at bounding box center [187, 211] width 227 height 146
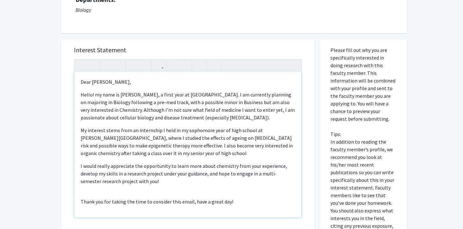
scroll to position [72, 0]
click at [197, 152] on p "My interest stems from an internship I held in my sophomore year of high school…" at bounding box center [188, 141] width 214 height 31
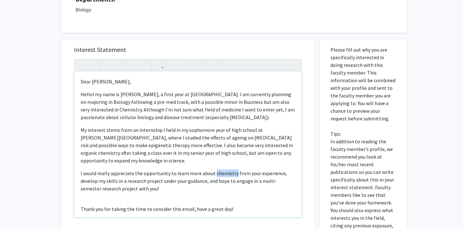
drag, startPoint x: 233, startPoint y: 173, endPoint x: 212, endPoint y: 173, distance: 20.4
click at [212, 173] on p "I would really appreciate the opportunity to learn more about chemistry from yo…" at bounding box center [188, 180] width 214 height 23
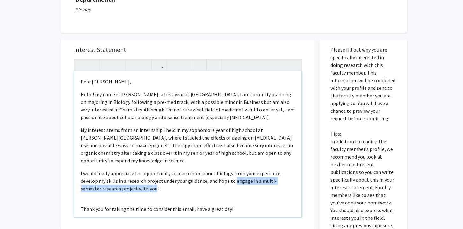
drag, startPoint x: 154, startPoint y: 188, endPoint x: 235, endPoint y: 181, distance: 81.2
click at [235, 181] on p "I would really appreciate the opportunity to learn more about biology from your…" at bounding box center [188, 180] width 214 height 23
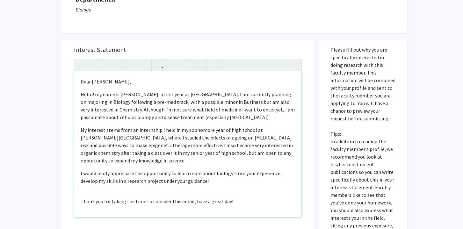
click at [275, 174] on p "I would really appreciate the opportunity to learn more about biology from your…" at bounding box center [188, 176] width 214 height 15
type textarea "<p>Dear Professor Corbett,</p><p>Hello! my name is Justin Zhuang, a first year …"
click at [199, 138] on p "My interest stems from an internship I held in my sophomore year of high school…" at bounding box center [188, 145] width 214 height 38
click at [275, 80] on p "Dear Professor Corbett," at bounding box center [188, 82] width 214 height 8
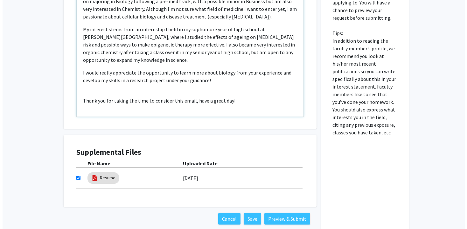
scroll to position [208, 0]
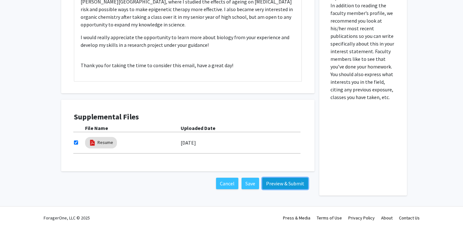
click at [290, 182] on button "Preview & Submit" at bounding box center [285, 183] width 46 height 11
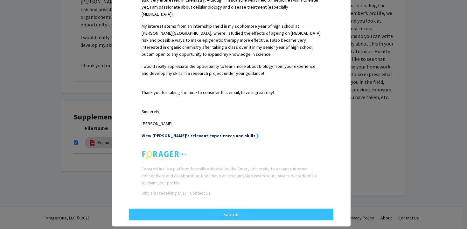
scroll to position [211, 0]
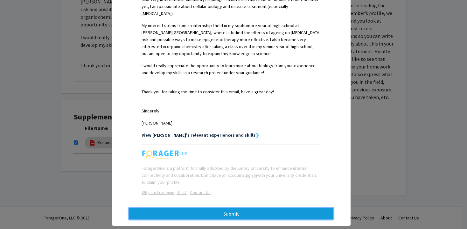
click at [247, 208] on button "Submit" at bounding box center [231, 213] width 205 height 11
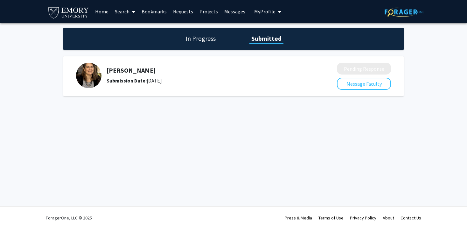
click at [88, 71] on img at bounding box center [88, 75] width 25 height 25
click at [188, 38] on h1 "In Progress" at bounding box center [201, 38] width 34 height 9
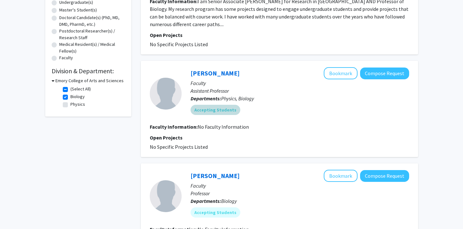
scroll to position [76, 0]
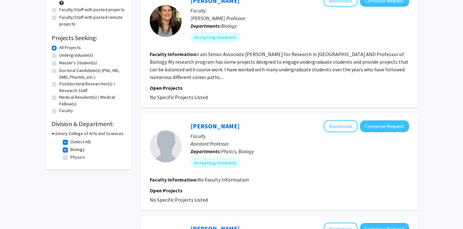
click at [70, 149] on label "Biology" at bounding box center [77, 149] width 14 height 7
click at [70, 149] on input "Biology" at bounding box center [72, 148] width 4 height 4
checkbox input "false"
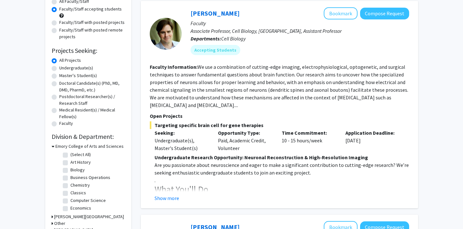
scroll to position [73, 0]
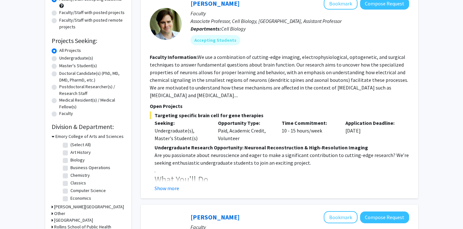
click at [81, 174] on label "Chemistry" at bounding box center [79, 175] width 19 height 7
click at [74, 174] on input "Chemistry" at bounding box center [72, 174] width 4 height 4
checkbox input "true"
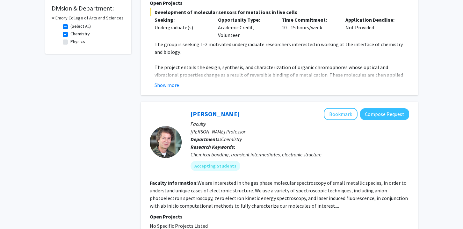
scroll to position [152, 0]
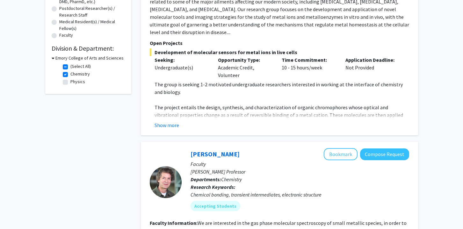
click at [75, 74] on label "Chemistry" at bounding box center [79, 74] width 19 height 7
click at [74, 74] on input "Chemistry" at bounding box center [72, 73] width 4 height 4
checkbox input "false"
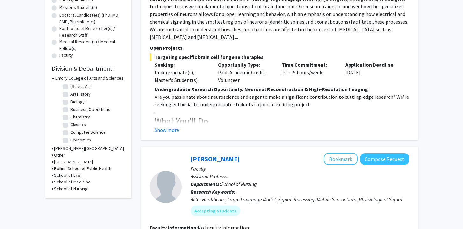
scroll to position [132, 0]
click at [74, 102] on label "Biology" at bounding box center [77, 101] width 14 height 7
click at [74, 102] on input "Biology" at bounding box center [72, 100] width 4 height 4
checkbox input "true"
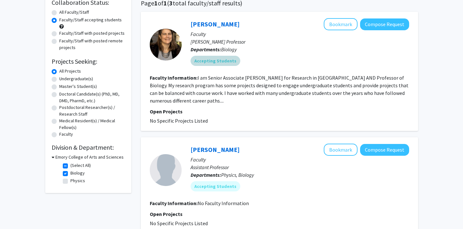
scroll to position [170, 0]
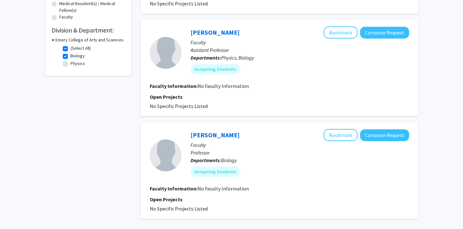
click at [76, 56] on label "Biology" at bounding box center [77, 56] width 14 height 7
click at [74, 56] on input "Biology" at bounding box center [72, 55] width 4 height 4
checkbox input "false"
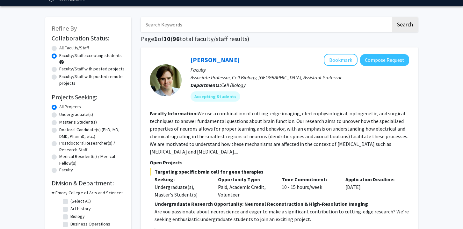
scroll to position [66, 0]
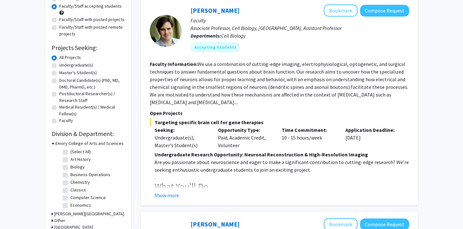
click at [84, 183] on label "Chemistry" at bounding box center [79, 182] width 19 height 7
click at [74, 183] on input "Chemistry" at bounding box center [72, 181] width 4 height 4
checkbox input "true"
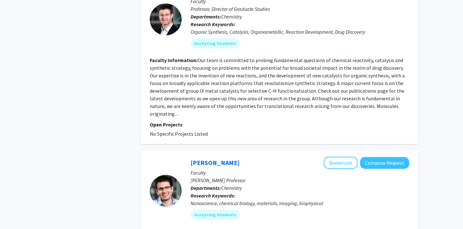
scroll to position [761, 0]
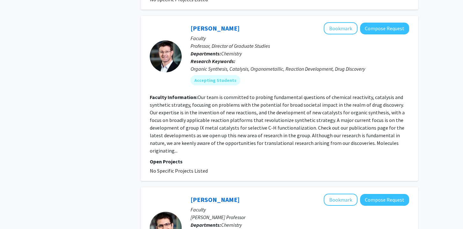
click at [213, 101] on section "Faculty Information: Our team is committed to probing fundamental questions of …" at bounding box center [279, 123] width 259 height 61
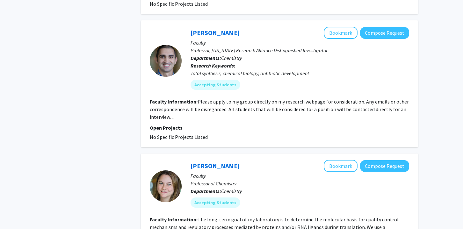
scroll to position [1016, 0]
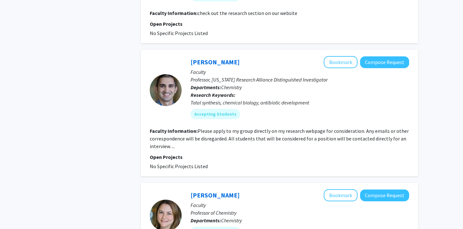
click at [169, 74] on div at bounding box center [166, 90] width 32 height 32
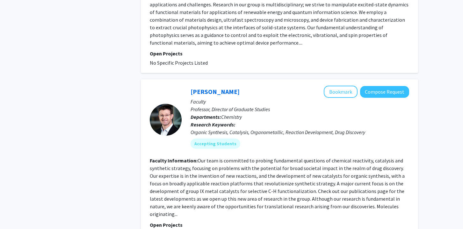
scroll to position [698, 0]
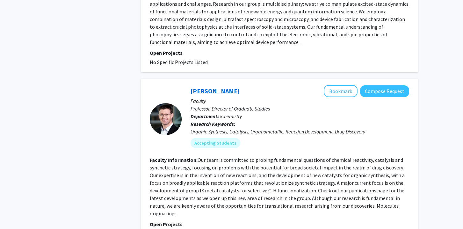
click at [212, 87] on link "[PERSON_NAME]" at bounding box center [214, 91] width 49 height 8
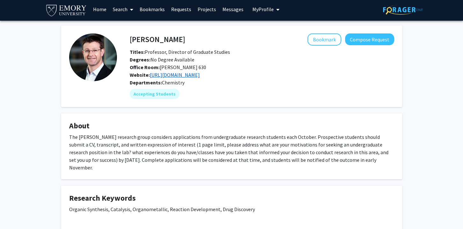
scroll to position [2, 0]
click at [198, 77] on link "https://www.blakeylab.org/" at bounding box center [175, 75] width 50 height 6
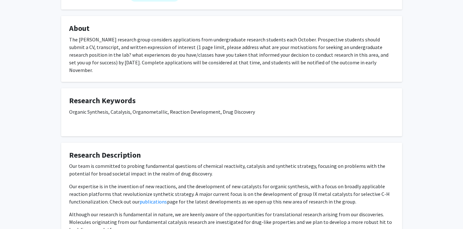
scroll to position [0, 0]
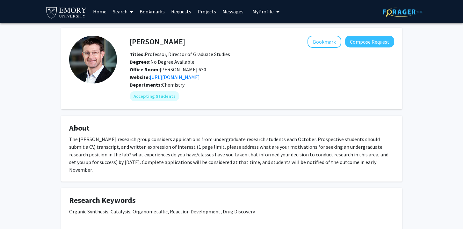
click at [129, 15] on span at bounding box center [130, 12] width 6 height 22
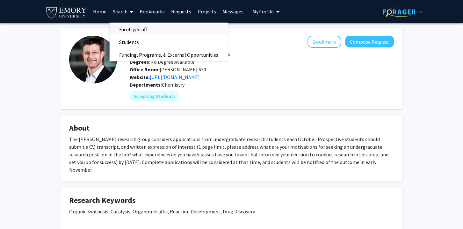
click at [135, 26] on span "Faculty/Staff" at bounding box center [133, 29] width 47 height 13
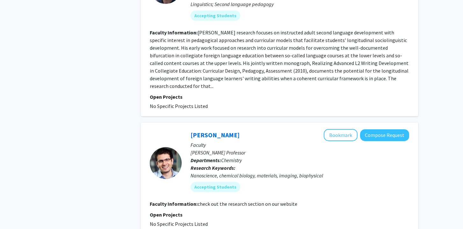
scroll to position [1257, 0]
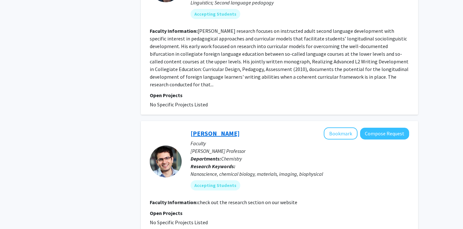
click at [199, 129] on link "[PERSON_NAME]" at bounding box center [214, 133] width 49 height 8
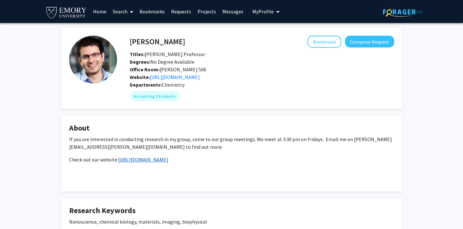
click at [162, 160] on link "https://www.salaitalab.com/" at bounding box center [143, 159] width 50 height 6
